Goal: Find specific page/section: Find specific page/section

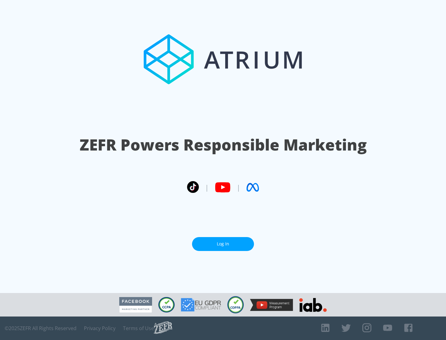
click at [223, 244] on link "Log In" at bounding box center [223, 244] width 62 height 14
